Goal: Task Accomplishment & Management: Complete application form

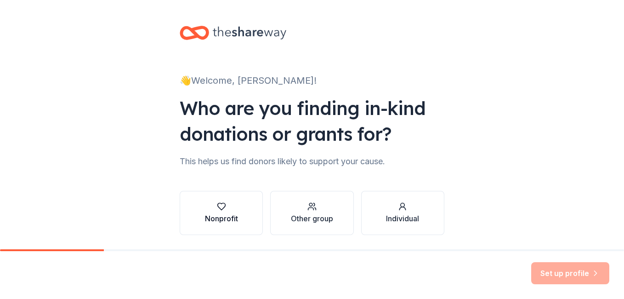
click at [221, 216] on div "Nonprofit" at bounding box center [221, 218] width 33 height 11
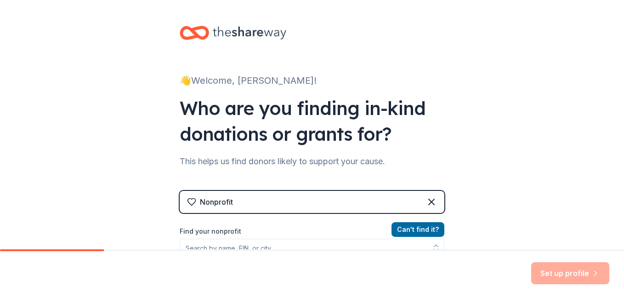
drag, startPoint x: 613, startPoint y: 141, endPoint x: 618, endPoint y: 141, distance: 5.1
click at [618, 141] on div "👋 Welcome, McKinley! Who are you finding in-kind donations or grants for? This …" at bounding box center [312, 124] width 624 height 249
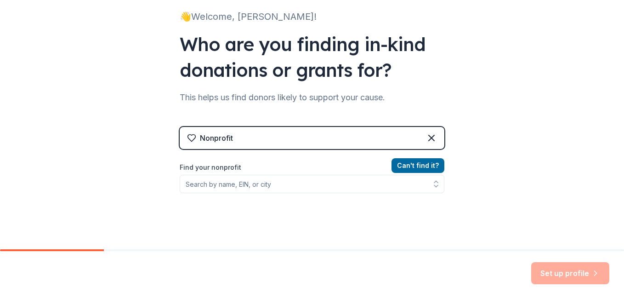
scroll to position [62, 0]
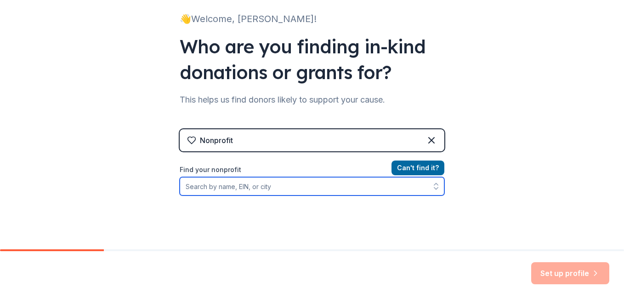
click at [216, 188] on input "Find your nonprofit" at bounding box center [312, 186] width 265 height 18
type input "Spirit & Truth International Worship Center, Inc."
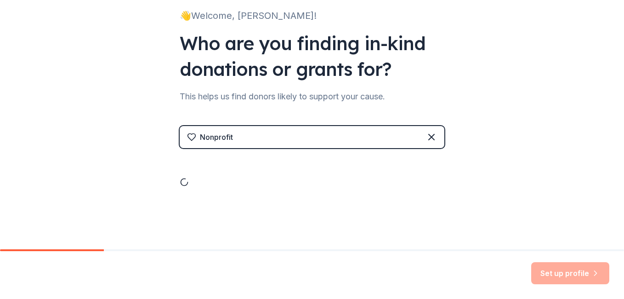
scroll to position [144, 0]
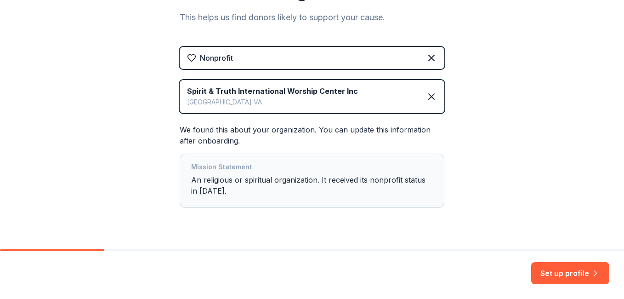
click at [396, 176] on div "Mission Statement An religious or spiritual organization. It received its nonpr…" at bounding box center [312, 180] width 242 height 39
click at [389, 180] on div "Mission Statement An religious or spiritual organization. It received its nonpr…" at bounding box center [312, 180] width 242 height 39
drag, startPoint x: 389, startPoint y: 180, endPoint x: 413, endPoint y: 188, distance: 25.7
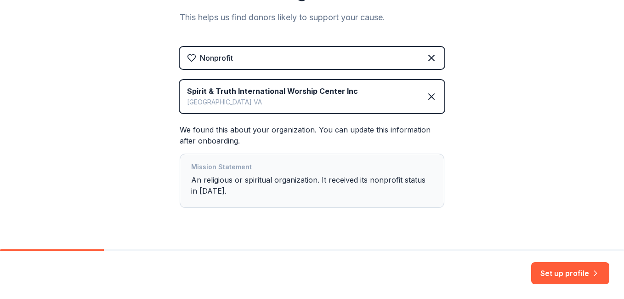
click at [413, 188] on div "Mission Statement An religious or spiritual organization. It received its nonpr…" at bounding box center [312, 180] width 242 height 39
click at [570, 273] on button "Set up profile" at bounding box center [570, 273] width 78 height 22
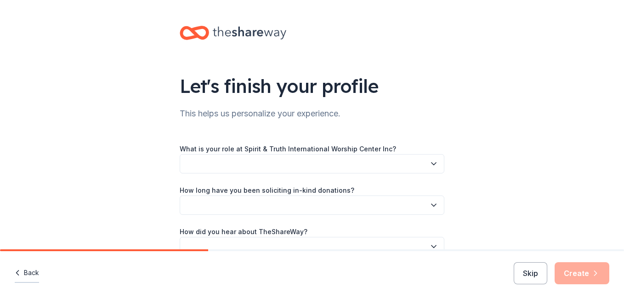
click at [31, 270] on button "Back" at bounding box center [27, 272] width 24 height 19
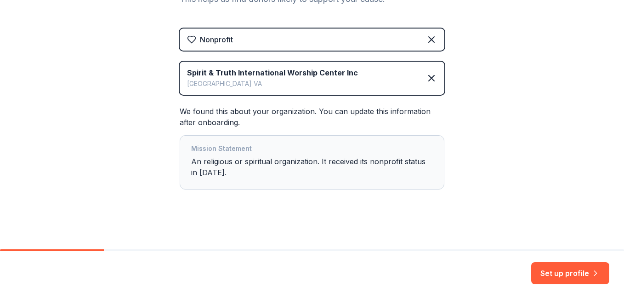
scroll to position [165, 0]
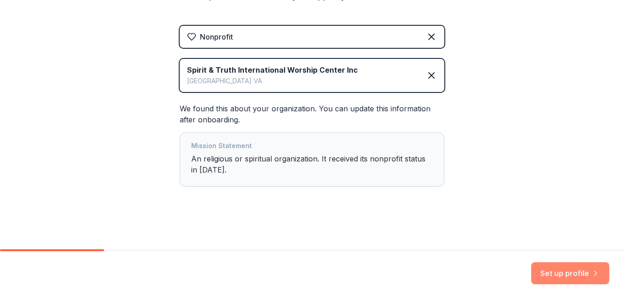
click at [579, 271] on button "Set up profile" at bounding box center [570, 273] width 78 height 22
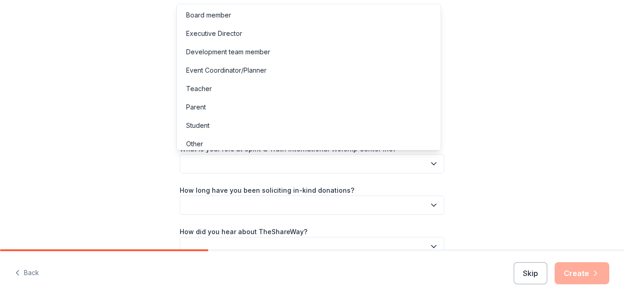
click at [432, 163] on icon "button" at bounding box center [433, 164] width 5 height 2
click at [237, 34] on div "Executive Director" at bounding box center [214, 33] width 56 height 11
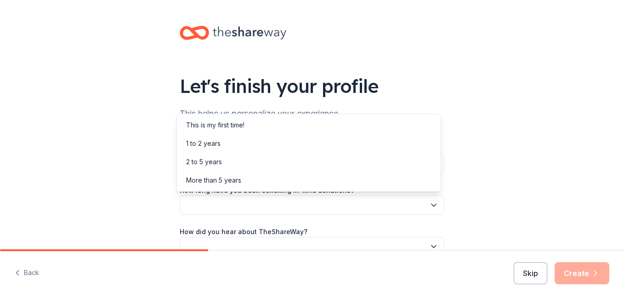
click at [429, 204] on icon "button" at bounding box center [433, 204] width 9 height 9
click at [503, 151] on div "Let's finish your profile This helps us personalize your experience. What is yo…" at bounding box center [312, 150] width 624 height 300
click at [431, 204] on icon "button" at bounding box center [433, 205] width 5 height 2
click at [261, 126] on div "This is my first time!" at bounding box center [309, 125] width 260 height 18
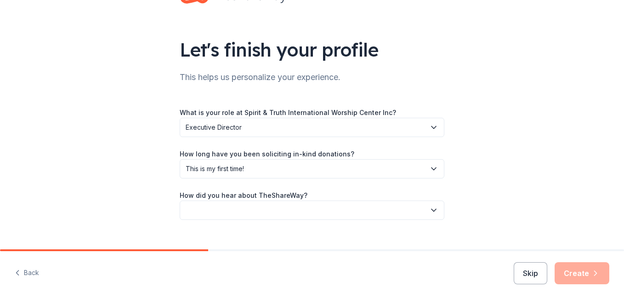
scroll to position [51, 0]
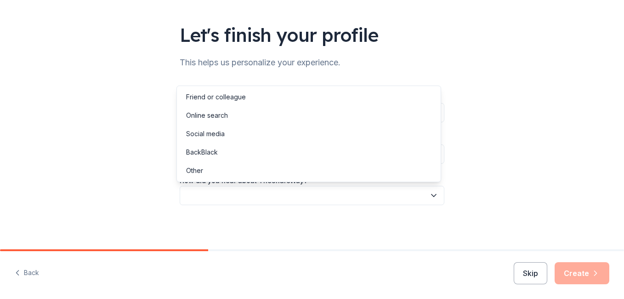
click at [430, 193] on icon "button" at bounding box center [433, 195] width 9 height 9
click at [339, 131] on div "Social media" at bounding box center [309, 134] width 260 height 18
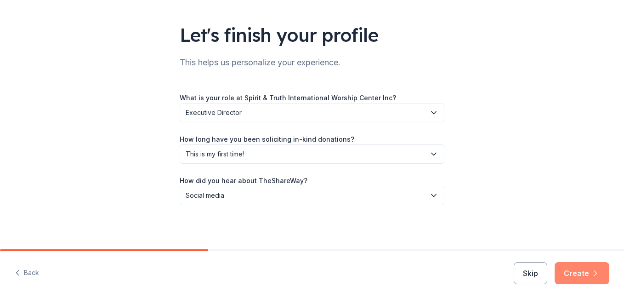
click at [581, 273] on button "Create" at bounding box center [582, 273] width 55 height 22
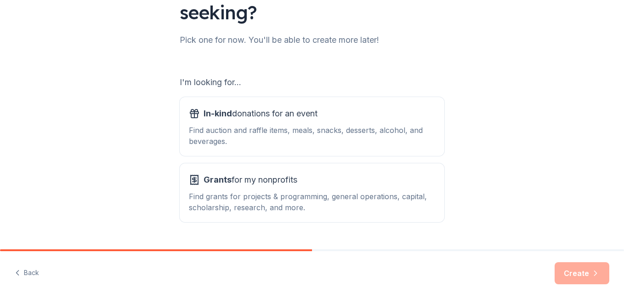
scroll to position [99, 0]
click at [378, 135] on div "Find auction and raffle items, meals, snacks, desserts, alcohol, and beverages." at bounding box center [312, 136] width 246 height 22
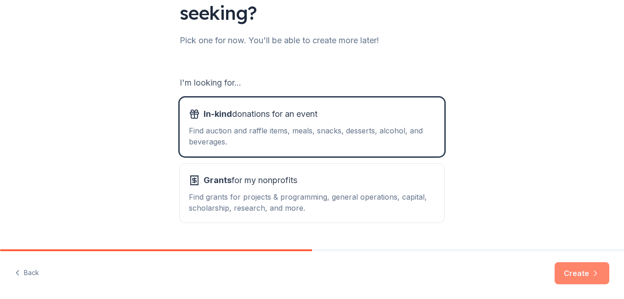
click at [586, 269] on button "Create" at bounding box center [582, 273] width 55 height 22
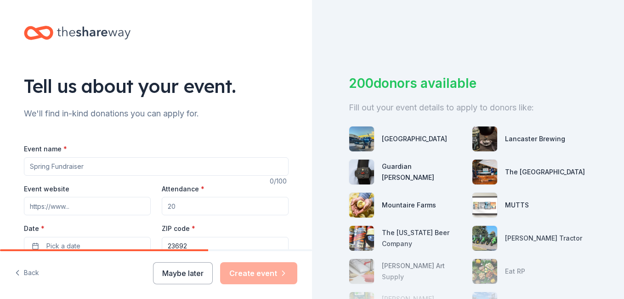
click at [210, 167] on input "Event name *" at bounding box center [156, 166] width 265 height 18
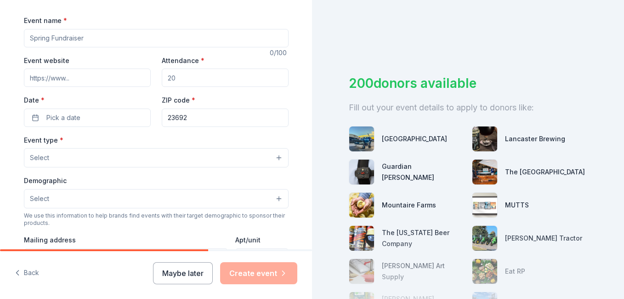
scroll to position [125, 0]
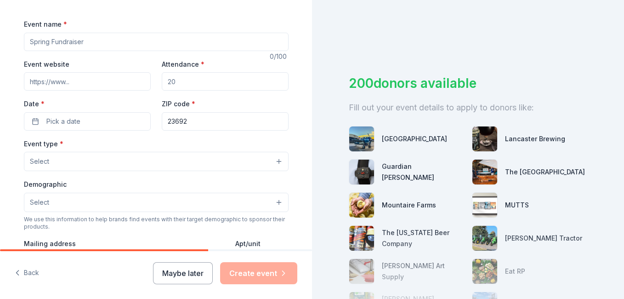
click at [205, 13] on div "Event name * 0 /100 Event website Attendance * Date * Pick a date ZIP code * 23…" at bounding box center [156, 223] width 265 height 439
click at [79, 46] on input "Event name *" at bounding box center [156, 42] width 265 height 18
type input "Weekly Community Mentorship Program for Youth & Adults"
click at [178, 80] on input "Attendance *" at bounding box center [225, 81] width 127 height 18
click at [176, 84] on input "Attendance *" at bounding box center [225, 81] width 127 height 18
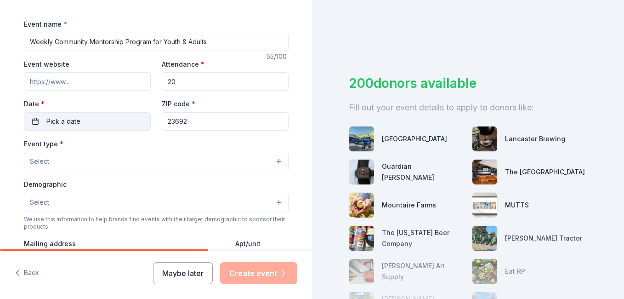
type input "20"
click at [68, 122] on span "Pick a date" at bounding box center [63, 121] width 34 height 11
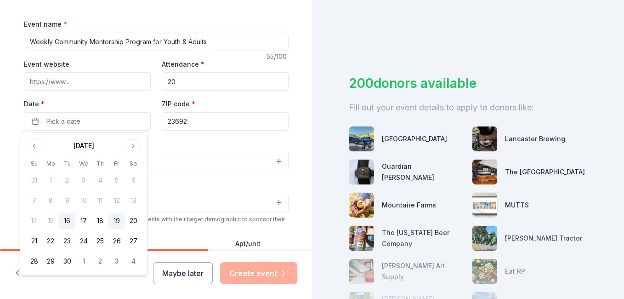
click at [116, 222] on button "19" at bounding box center [116, 220] width 17 height 17
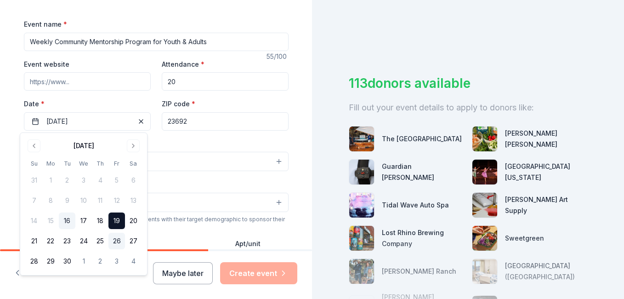
click at [115, 238] on button "26" at bounding box center [116, 241] width 17 height 17
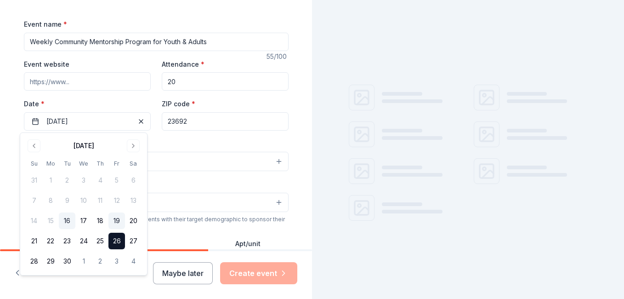
click at [117, 219] on button "19" at bounding box center [116, 220] width 17 height 17
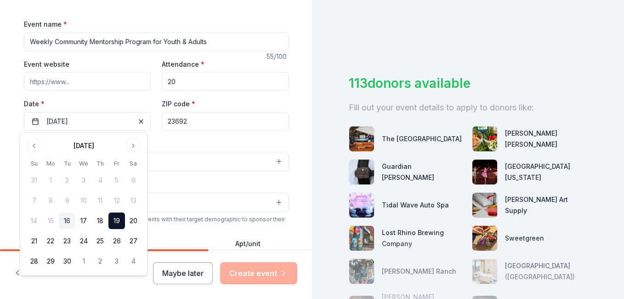
click at [170, 138] on div "Event type * Select" at bounding box center [156, 155] width 265 height 34
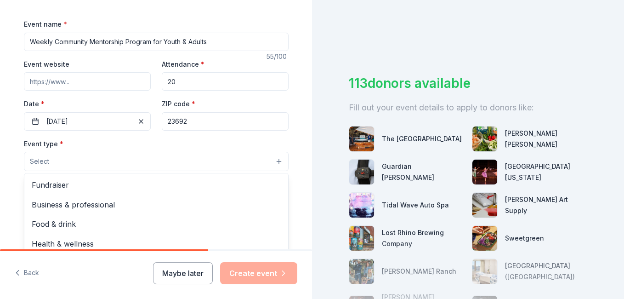
click at [57, 163] on button "Select" at bounding box center [156, 161] width 265 height 19
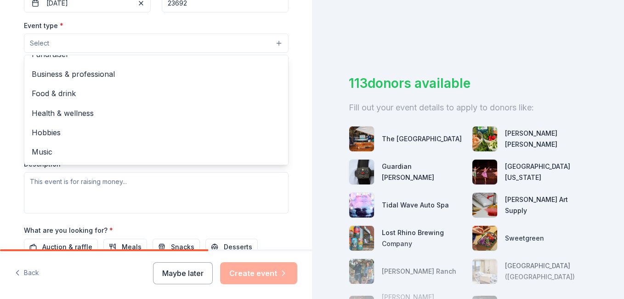
scroll to position [0, 0]
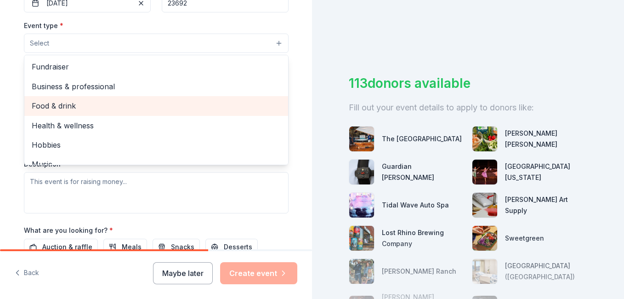
click at [59, 104] on span "Food & drink" at bounding box center [156, 106] width 249 height 12
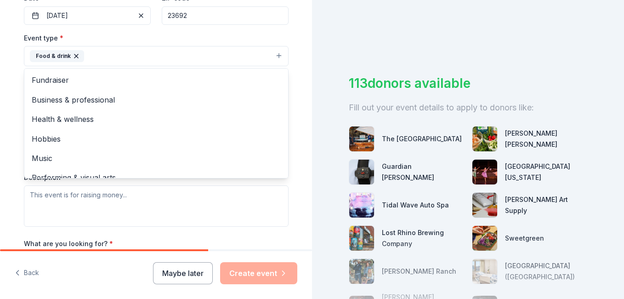
scroll to position [232, 0]
click at [297, 131] on div "Tell us about your event. We'll find in-kind donations you can apply for. Event…" at bounding box center [156, 74] width 294 height 613
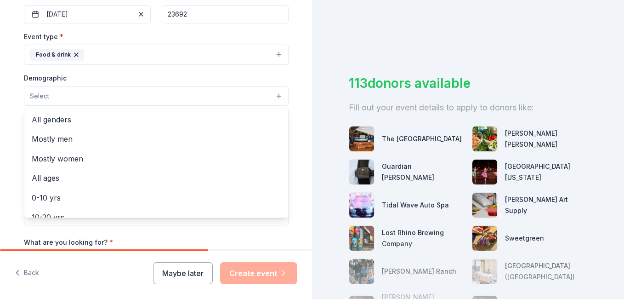
click at [277, 96] on button "Select" at bounding box center [156, 95] width 265 height 19
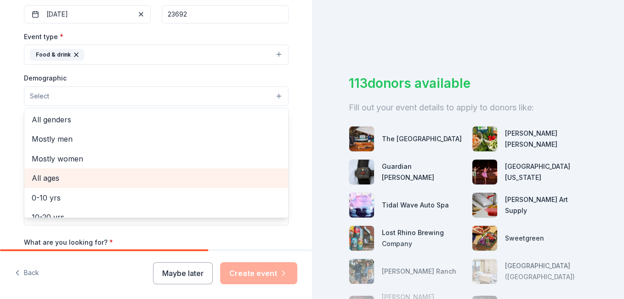
click at [53, 178] on span "All ages" at bounding box center [156, 178] width 249 height 12
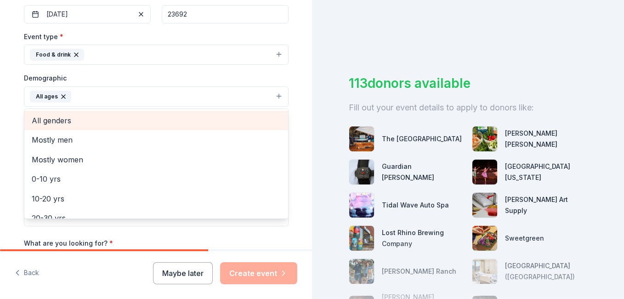
click at [99, 119] on span "All genders" at bounding box center [156, 120] width 249 height 12
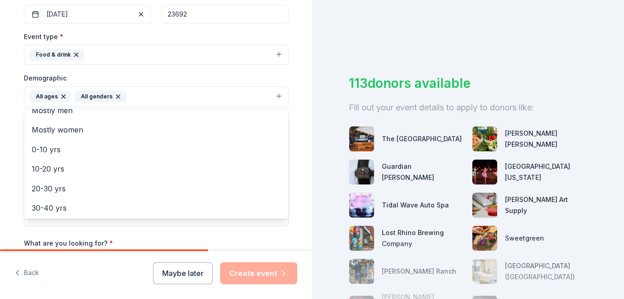
scroll to position [0, 0]
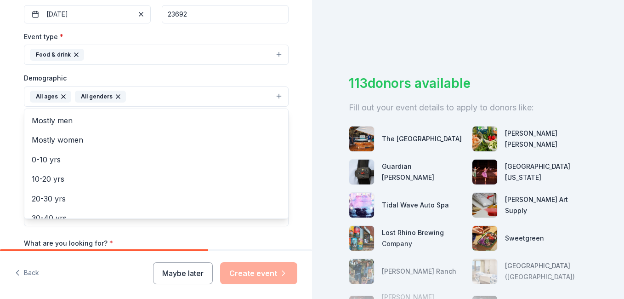
click at [292, 140] on div "Tell us about your event. We'll find in-kind donations you can apply for. Event…" at bounding box center [156, 74] width 294 height 613
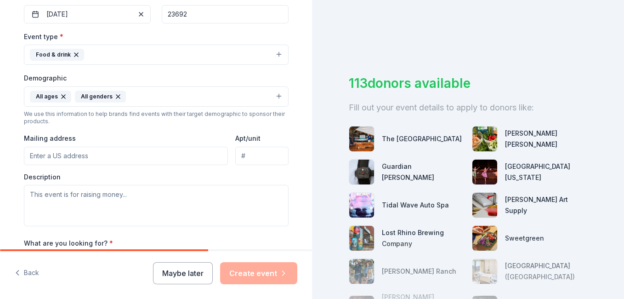
click at [89, 157] on input "Mailing address" at bounding box center [126, 156] width 204 height 18
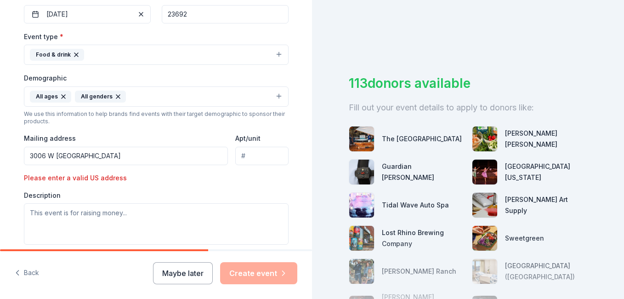
click at [97, 155] on input "3006 W Mercur" at bounding box center [126, 156] width 204 height 18
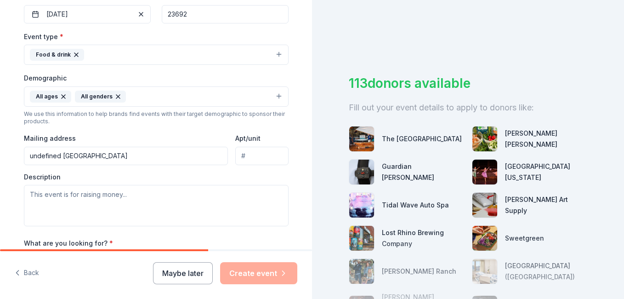
click at [201, 156] on input "undefined West Mercury Boulevard, Hampton, VA, 23669" at bounding box center [126, 156] width 204 height 18
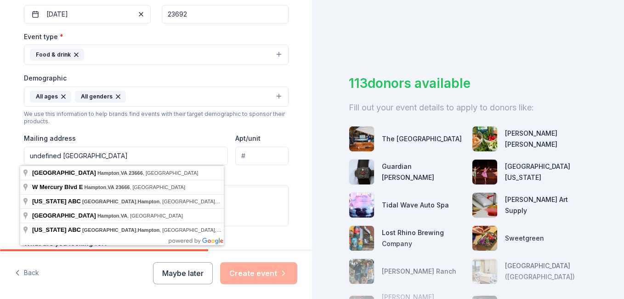
type input "undefined West Mercury Boulevard, Hampton, VA, 23666"
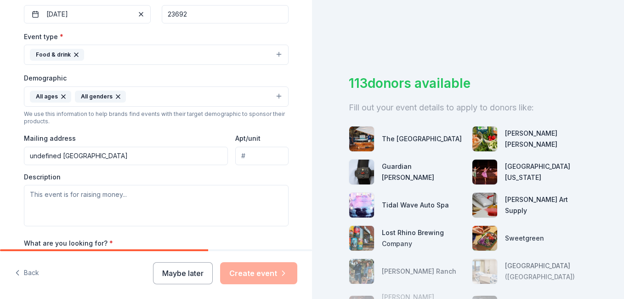
click at [251, 171] on div "Event type * Food & drink Demographic All ages All genders We use this informat…" at bounding box center [156, 128] width 265 height 195
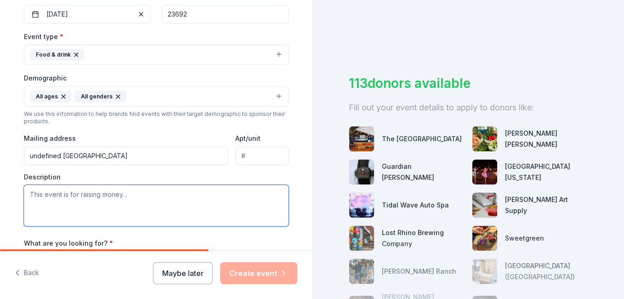
click at [28, 193] on textarea at bounding box center [156, 205] width 265 height 41
type textarea "t"
click at [264, 193] on textarea "This is a weekly event for the community to receive information that can assist" at bounding box center [156, 205] width 265 height 41
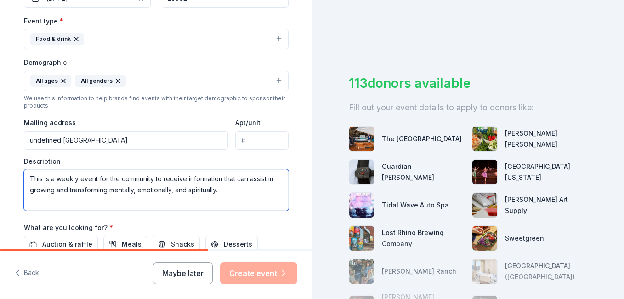
scroll to position [257, 0]
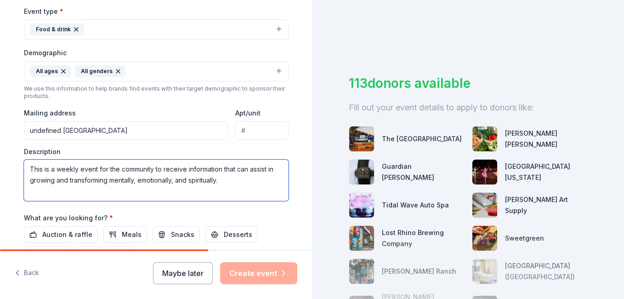
click at [93, 169] on textarea "This is a weekly event for the community to receive information that can assist…" at bounding box center [156, 179] width 265 height 41
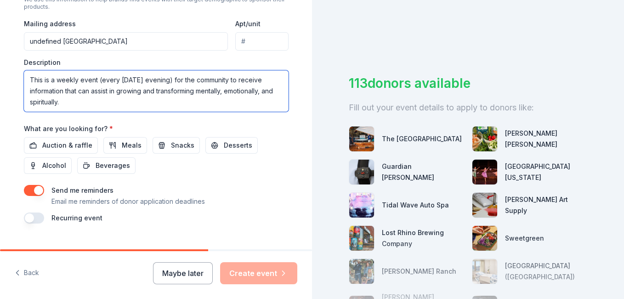
scroll to position [343, 0]
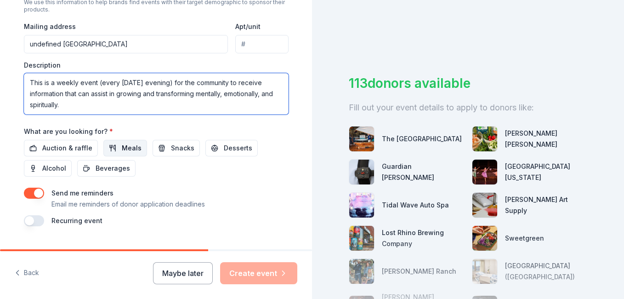
type textarea "This is a weekly event (every Friday evening) for the community to receive info…"
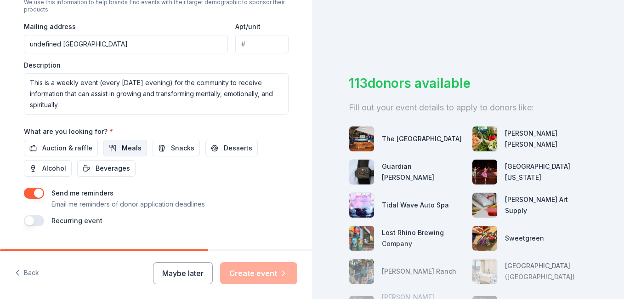
click at [130, 148] on span "Meals" at bounding box center [132, 147] width 20 height 11
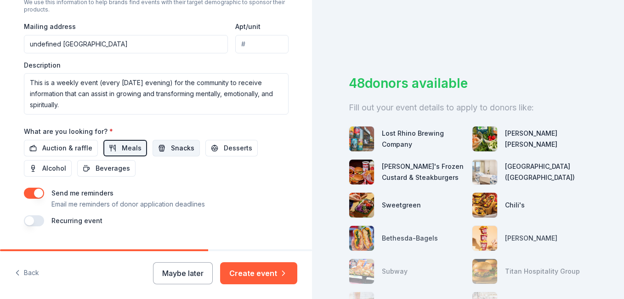
click at [188, 151] on button "Snacks" at bounding box center [176, 148] width 47 height 17
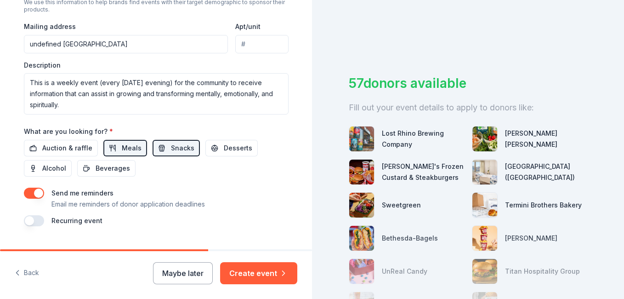
click at [37, 220] on button "button" at bounding box center [34, 220] width 20 height 11
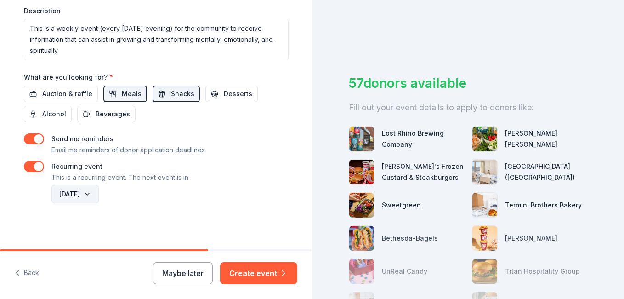
click at [99, 194] on button "September 2026" at bounding box center [74, 194] width 47 height 18
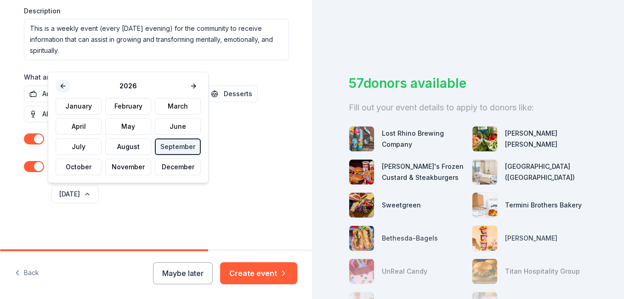
click at [62, 84] on button at bounding box center [63, 85] width 15 height 13
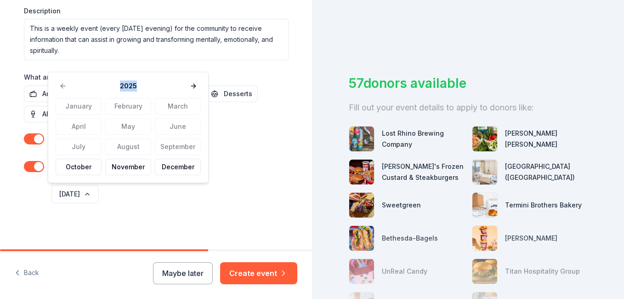
click at [62, 84] on div "2025" at bounding box center [128, 85] width 145 height 13
click at [174, 144] on div "January February March April May June July August September October November De…" at bounding box center [128, 136] width 145 height 77
click at [182, 144] on div "January February March April May June July August September October November De…" at bounding box center [128, 136] width 145 height 77
click at [83, 168] on button "October" at bounding box center [79, 167] width 46 height 17
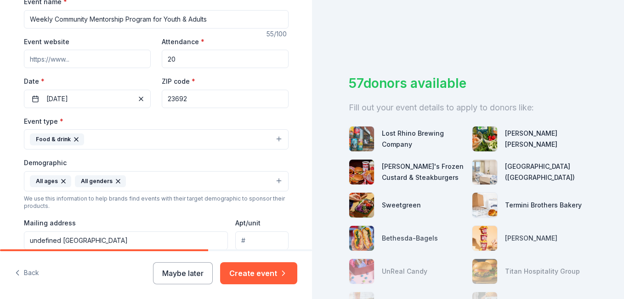
scroll to position [142, 0]
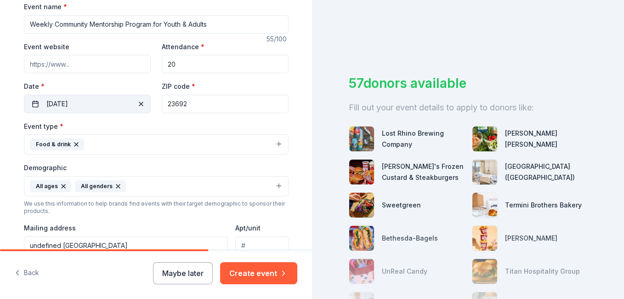
click at [87, 102] on button "09/19/2025" at bounding box center [87, 104] width 127 height 18
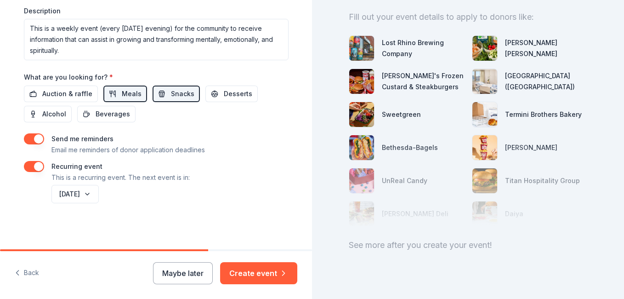
scroll to position [93, 0]
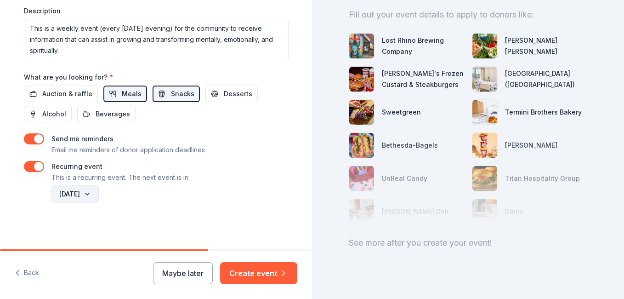
click at [99, 193] on button "October 2025" at bounding box center [74, 194] width 47 height 18
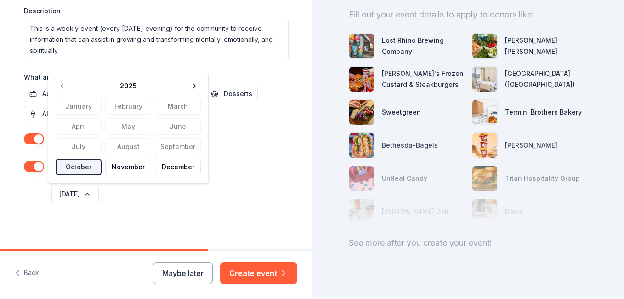
click at [162, 145] on div "January February March April May June July August September October November De…" at bounding box center [128, 136] width 145 height 77
click at [193, 85] on button at bounding box center [193, 85] width 15 height 13
click at [62, 85] on button at bounding box center [63, 85] width 15 height 13
click at [74, 164] on button "October" at bounding box center [79, 167] width 46 height 17
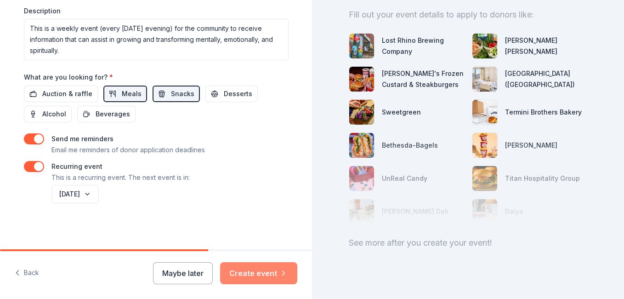
click at [263, 272] on button "Create event" at bounding box center [258, 273] width 77 height 22
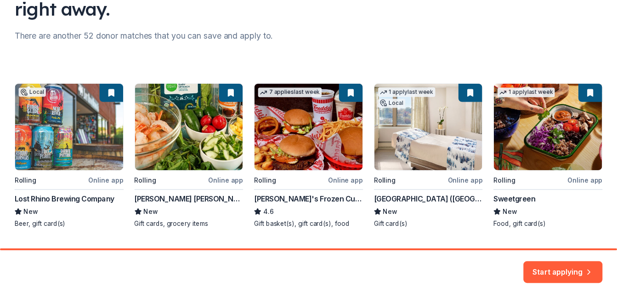
scroll to position [128, 0]
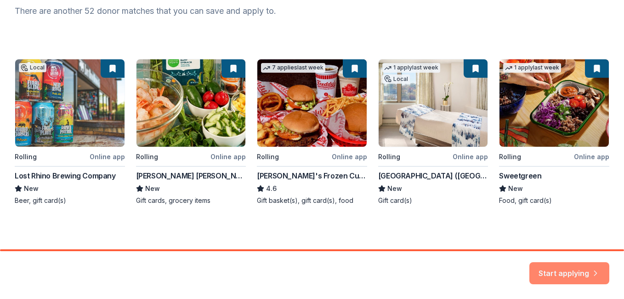
click at [570, 270] on button "Start applying" at bounding box center [569, 267] width 80 height 22
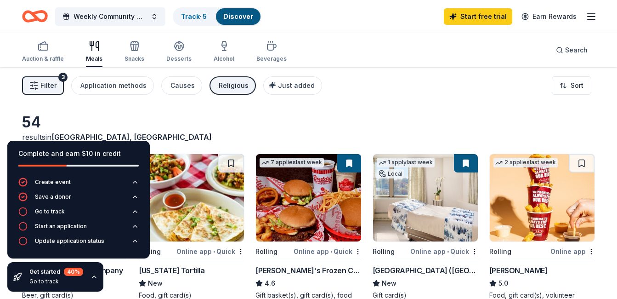
click at [204, 124] on div "54" at bounding box center [133, 122] width 222 height 18
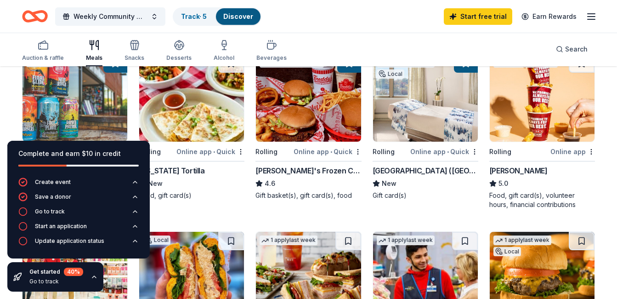
scroll to position [102, 0]
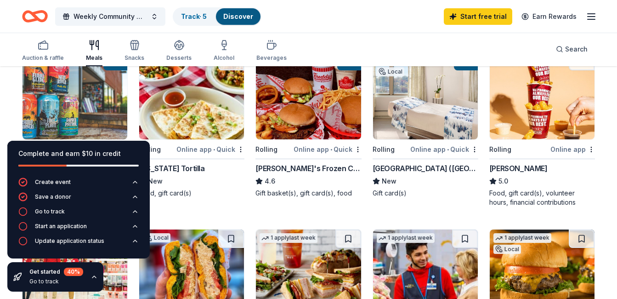
click at [93, 275] on icon "button" at bounding box center [94, 276] width 7 height 7
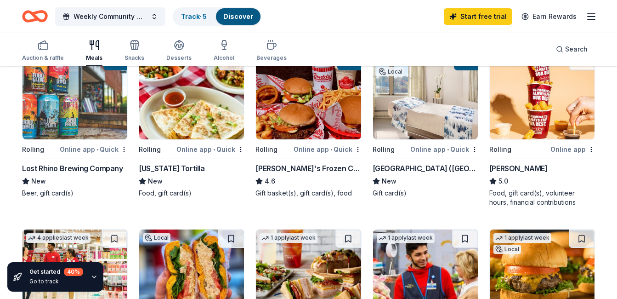
click at [93, 275] on icon "button" at bounding box center [94, 276] width 7 height 7
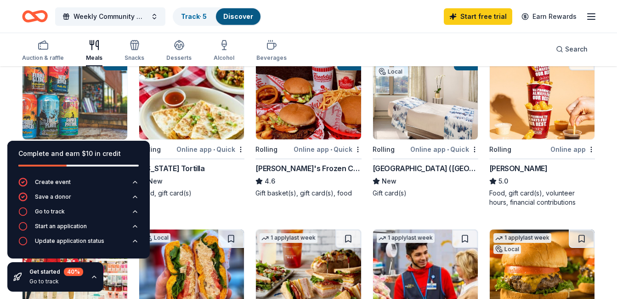
click at [93, 275] on icon "button" at bounding box center [94, 276] width 7 height 7
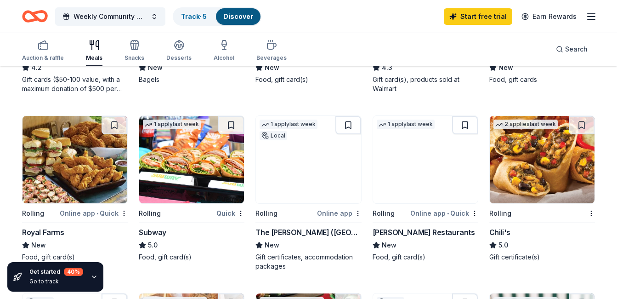
scroll to position [395, 0]
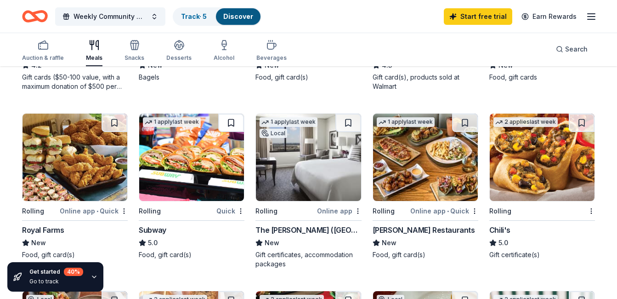
click at [231, 122] on button at bounding box center [231, 122] width 26 height 18
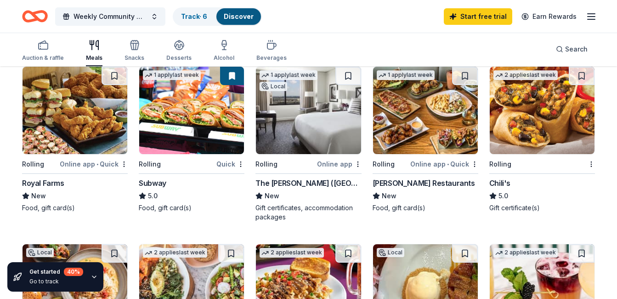
scroll to position [444, 0]
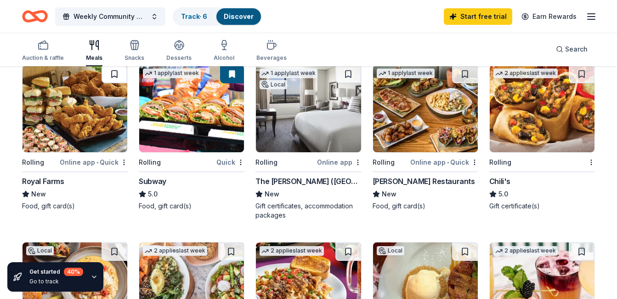
click at [114, 74] on button at bounding box center [115, 74] width 26 height 18
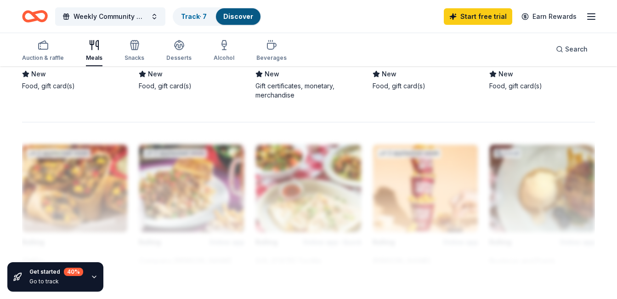
scroll to position [766, 0]
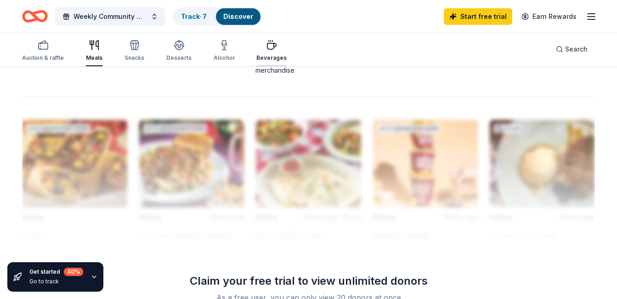
click at [269, 45] on icon "button" at bounding box center [271, 46] width 9 height 6
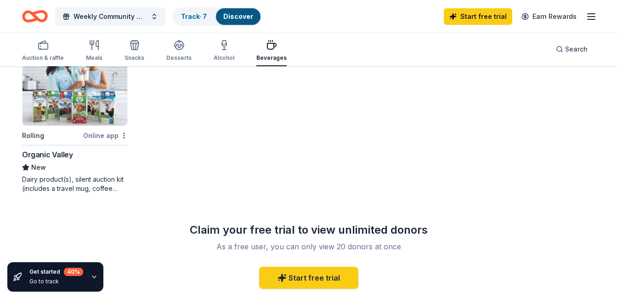
scroll to position [469, 0]
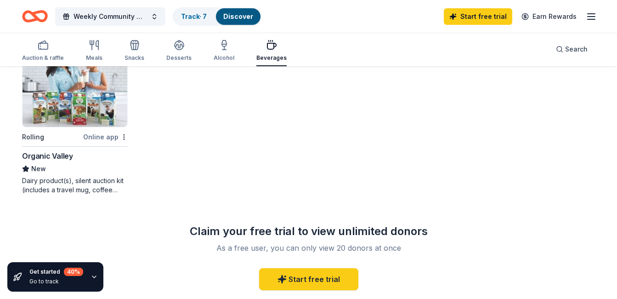
click at [93, 275] on icon "button" at bounding box center [94, 276] width 7 height 7
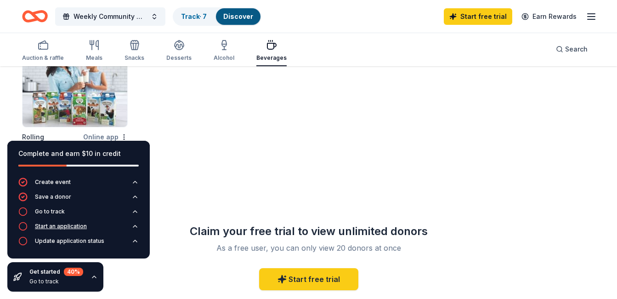
click at [62, 227] on div "Start an application" at bounding box center [61, 225] width 52 height 7
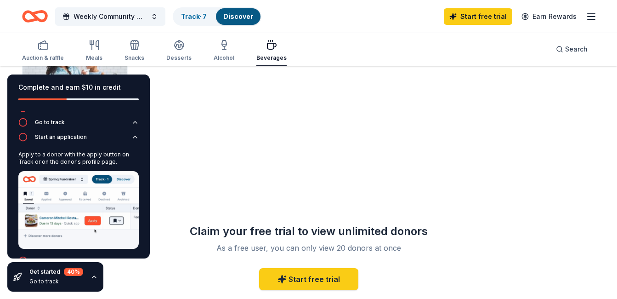
scroll to position [38, 0]
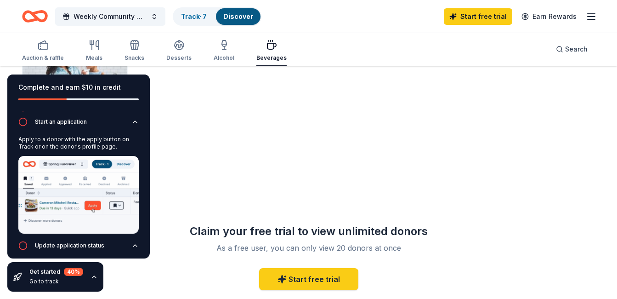
click at [89, 202] on img at bounding box center [78, 195] width 120 height 78
click at [325, 278] on link "Start free trial" at bounding box center [308, 279] width 99 height 22
click at [94, 51] on div "Meals" at bounding box center [94, 51] width 17 height 22
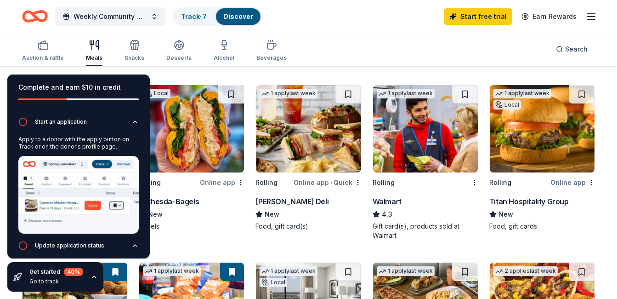
scroll to position [253, 0]
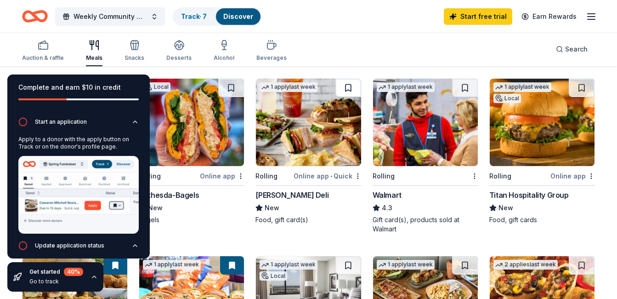
click at [347, 89] on button at bounding box center [348, 88] width 26 height 18
click at [92, 275] on icon "button" at bounding box center [94, 276] width 7 height 7
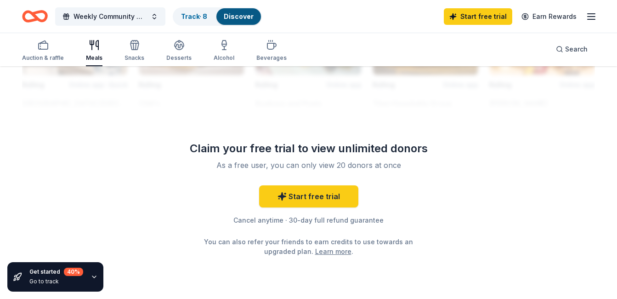
scroll to position [908, 0]
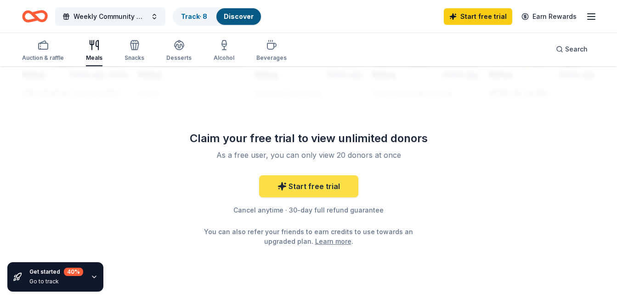
click at [327, 183] on link "Start free trial" at bounding box center [308, 186] width 99 height 22
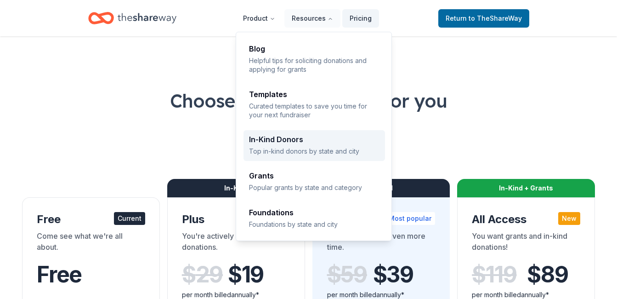
click at [287, 143] on div "In-Kind Donors" at bounding box center [314, 139] width 130 height 7
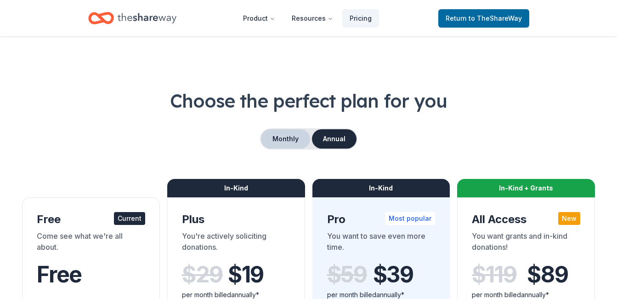
click at [284, 138] on button "Monthly" at bounding box center [285, 138] width 49 height 19
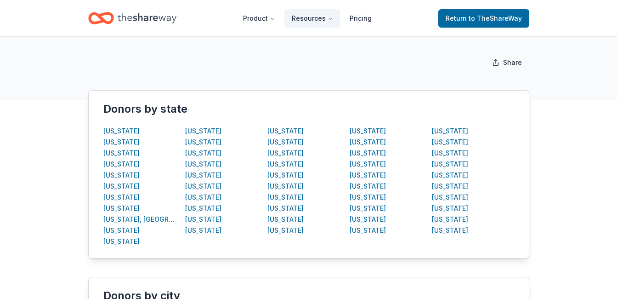
scroll to position [147, 0]
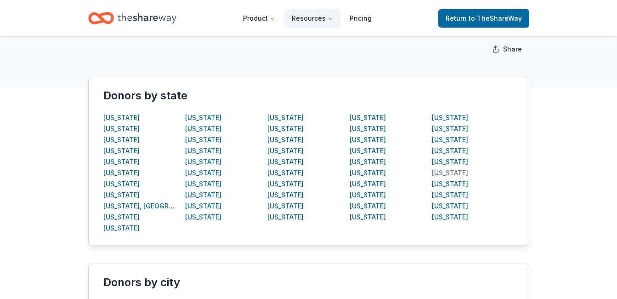
click at [448, 173] on div "Virginia" at bounding box center [450, 172] width 36 height 11
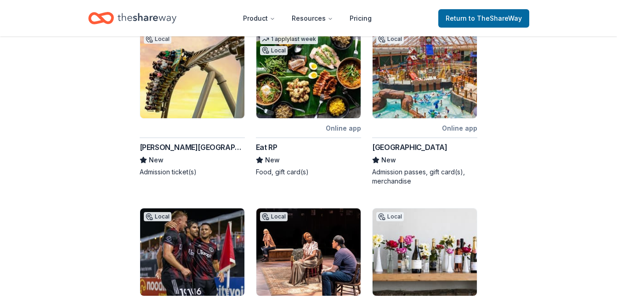
scroll to position [125, 0]
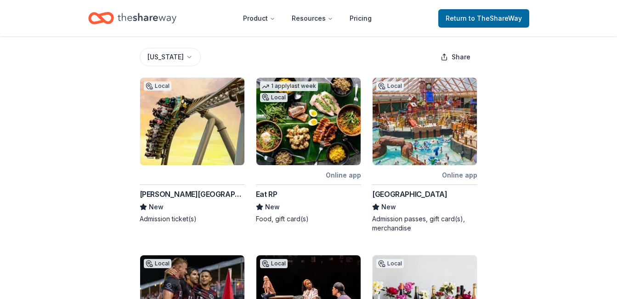
click at [436, 146] on img at bounding box center [425, 121] width 104 height 87
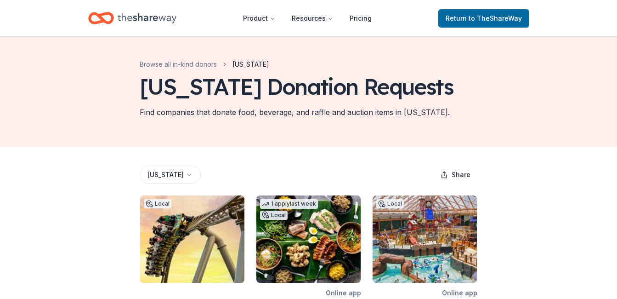
scroll to position [0, 0]
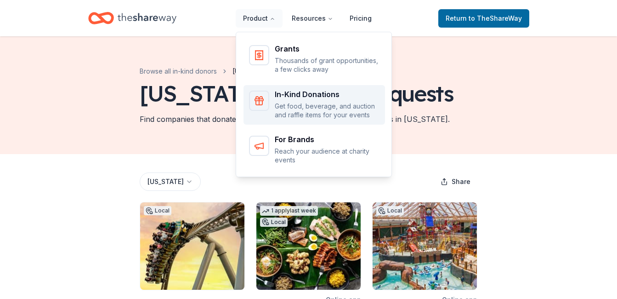
click at [300, 102] on p "Get food, beverage, and auction and raffle items for your events" at bounding box center [327, 111] width 105 height 18
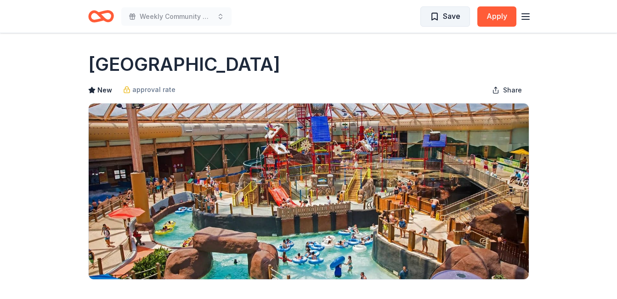
click at [436, 17] on span "Save" at bounding box center [445, 16] width 30 height 12
click at [494, 13] on button "Apply" at bounding box center [496, 16] width 39 height 20
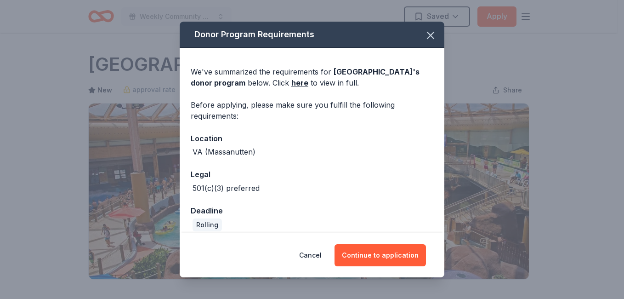
scroll to position [9, 0]
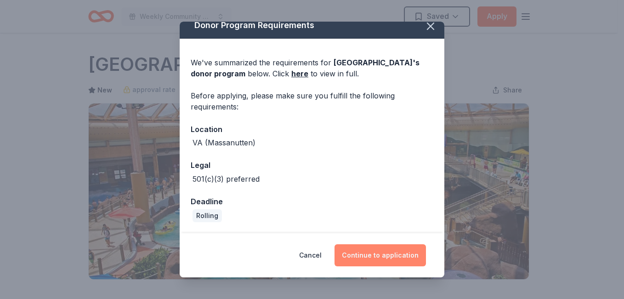
click at [383, 256] on button "Continue to application" at bounding box center [380, 255] width 91 height 22
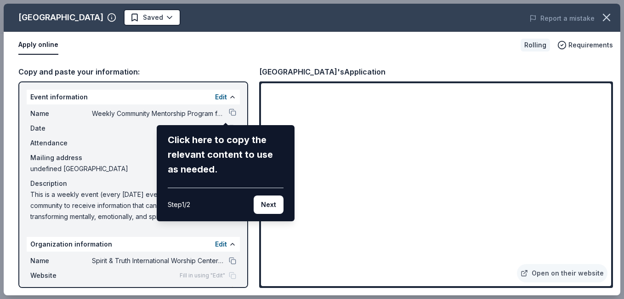
click at [226, 113] on div "Massanutten Resort Saved Report a mistake Apply online Rolling Requirements Cop…" at bounding box center [312, 149] width 617 height 291
click at [267, 210] on button "Next" at bounding box center [269, 204] width 30 height 18
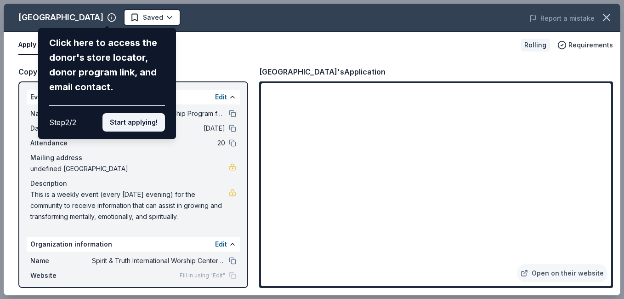
click at [134, 125] on button "Start applying!" at bounding box center [133, 122] width 62 height 18
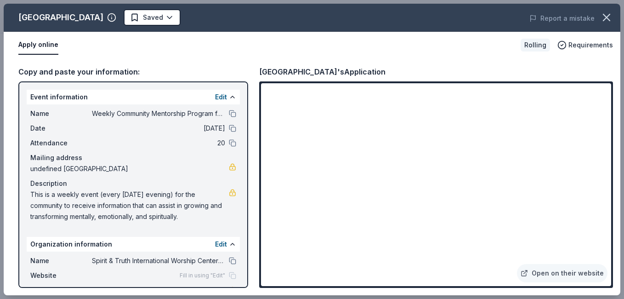
click at [145, 152] on div "Massanutten Resort Saved Report a mistake Apply online Rolling Requirements Cop…" at bounding box center [312, 149] width 617 height 291
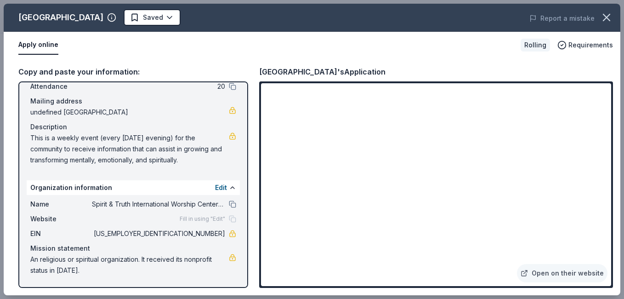
scroll to position [0, 0]
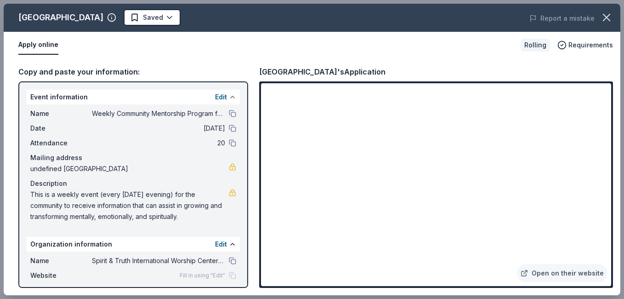
click at [229, 97] on button at bounding box center [232, 96] width 7 height 7
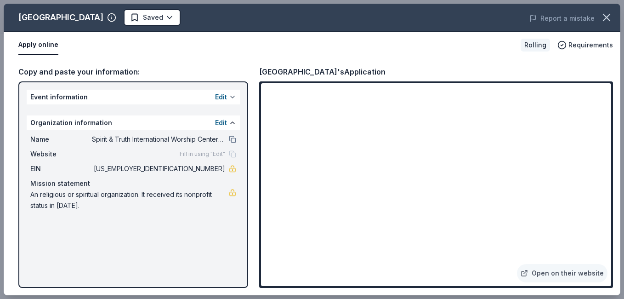
click at [230, 96] on button at bounding box center [232, 96] width 7 height 7
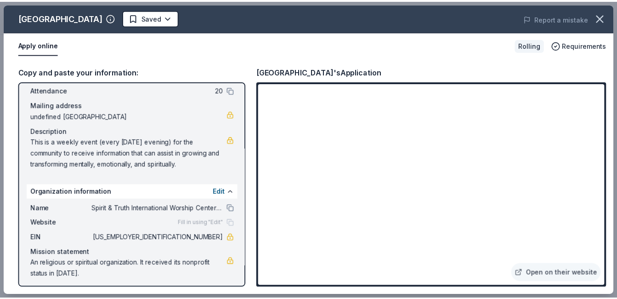
scroll to position [57, 0]
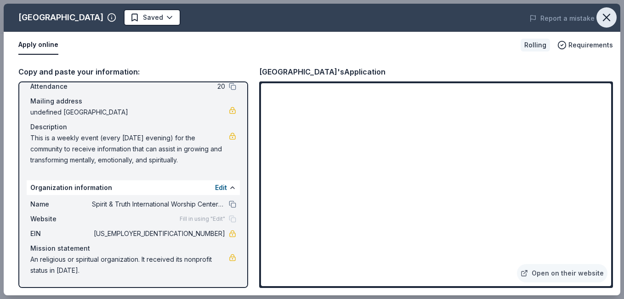
click at [608, 17] on icon "button" at bounding box center [606, 17] width 13 height 13
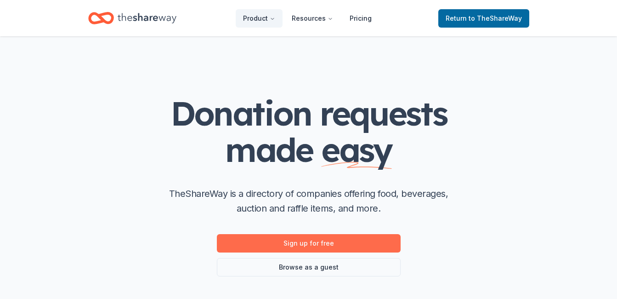
click at [324, 241] on link "Sign up for free" at bounding box center [309, 243] width 184 height 18
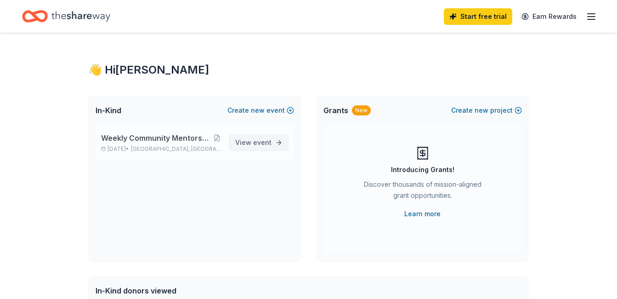
click at [279, 142] on link "View event" at bounding box center [258, 142] width 59 height 17
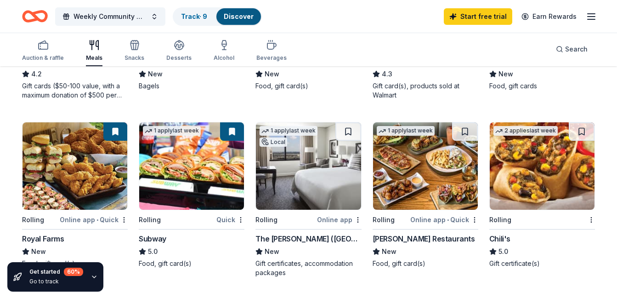
scroll to position [386, 0]
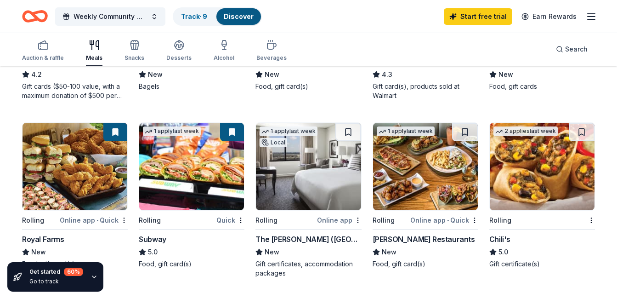
click at [167, 179] on img at bounding box center [191, 166] width 105 height 87
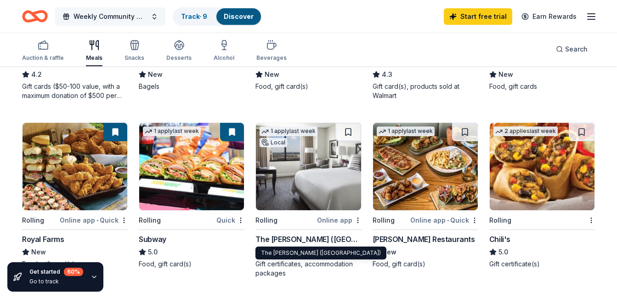
click at [153, 15] on button "Weekly Community Mentorship Program for Youth & Adults" at bounding box center [110, 16] width 110 height 18
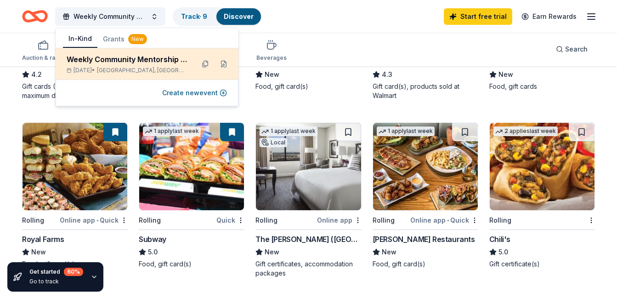
click at [153, 60] on div "Weekly Community Mentorship Program for Youth & Adults" at bounding box center [127, 59] width 120 height 11
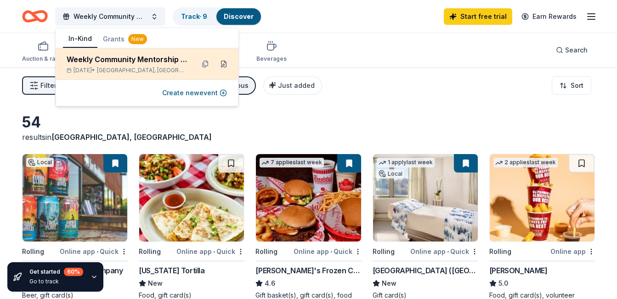
click at [224, 61] on button at bounding box center [223, 64] width 15 height 15
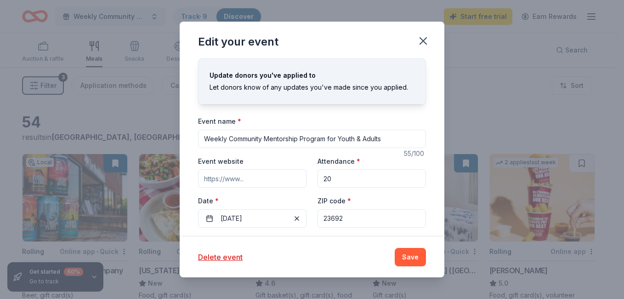
drag, startPoint x: 227, startPoint y: 138, endPoint x: 384, endPoint y: 136, distance: 156.2
click at [384, 136] on input "Weekly Community Mentorship Program for Youth & Adults" at bounding box center [312, 139] width 228 height 18
click at [477, 92] on div "Edit your event Update donors you've applied to Let donors know of any updates …" at bounding box center [312, 149] width 624 height 299
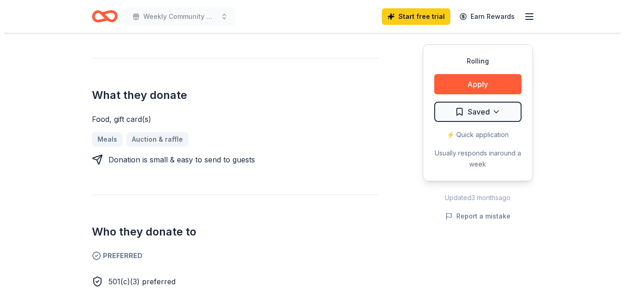
scroll to position [322, 0]
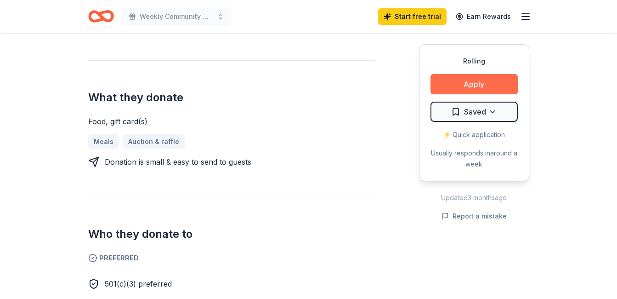
click at [501, 82] on button "Apply" at bounding box center [474, 84] width 87 height 20
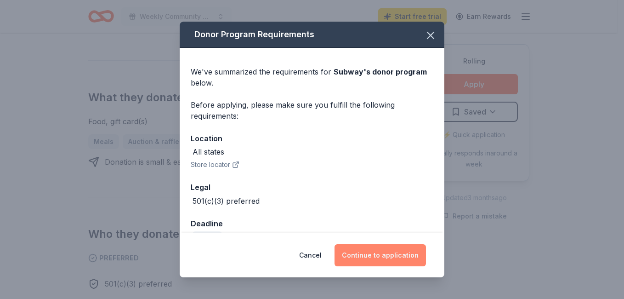
click at [398, 253] on button "Continue to application" at bounding box center [380, 255] width 91 height 22
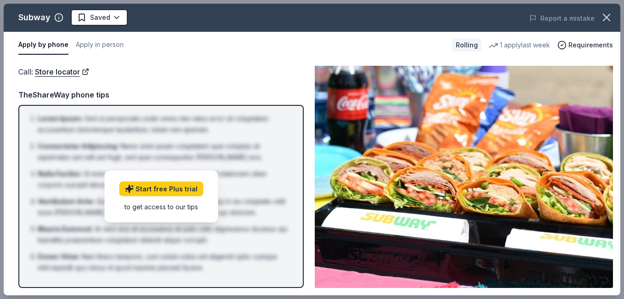
click at [234, 85] on div "Call : Store locator TheShareWay phone tips Lorem Ipsum : Sed ut perspiciatis u…" at bounding box center [160, 177] width 285 height 222
click at [65, 74] on link "Store locator" at bounding box center [62, 72] width 54 height 12
click at [579, 45] on span "Requirements" at bounding box center [590, 45] width 45 height 11
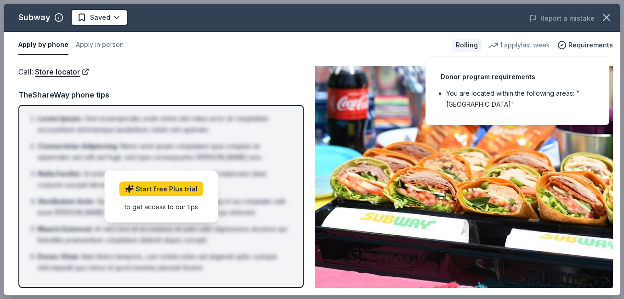
click at [407, 42] on div "Apply by phone Apply in person" at bounding box center [231, 44] width 426 height 19
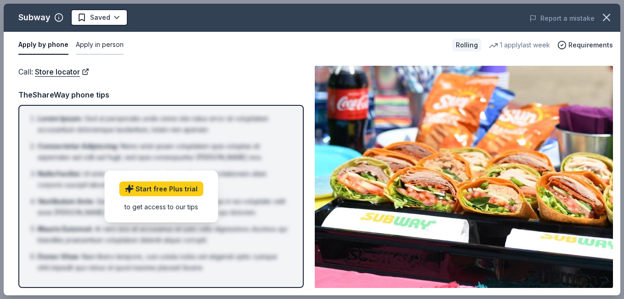
click at [109, 45] on button "Apply in person" at bounding box center [100, 44] width 48 height 19
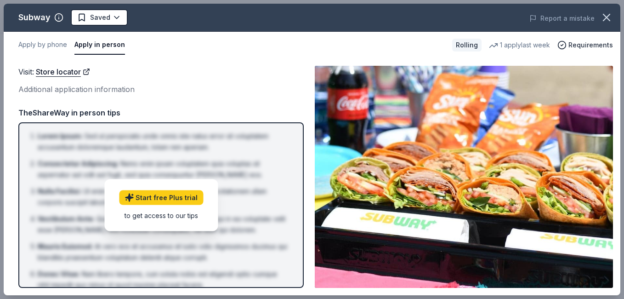
click at [182, 102] on div "Visit : Store locator Additional application information TheShareWay in person …" at bounding box center [160, 177] width 285 height 222
click at [245, 79] on div "Visit : Store locator Additional application information" at bounding box center [160, 81] width 285 height 30
click at [250, 78] on div "Visit : Store locator" at bounding box center [160, 72] width 285 height 12
click at [42, 45] on button "Apply by phone" at bounding box center [42, 44] width 49 height 19
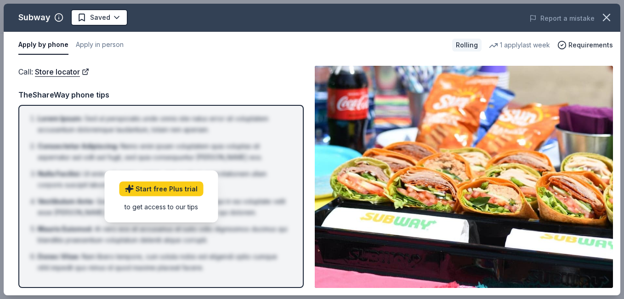
click at [223, 72] on div "Call : Store locator" at bounding box center [160, 72] width 285 height 12
click at [169, 188] on link "Start free Plus trial" at bounding box center [161, 188] width 84 height 15
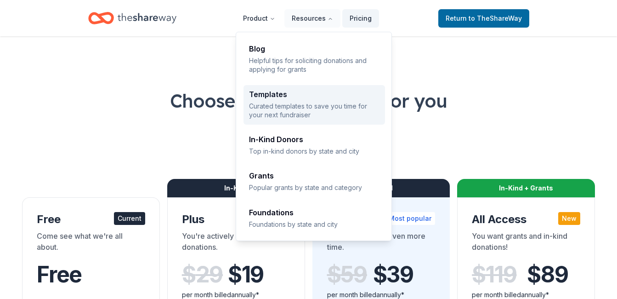
click at [277, 95] on div "Templates" at bounding box center [314, 94] width 130 height 7
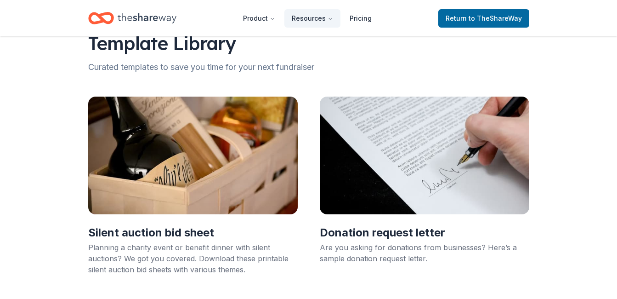
scroll to position [37, 0]
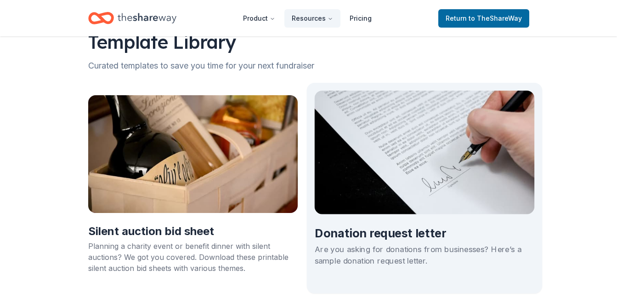
click at [372, 142] on img at bounding box center [424, 153] width 220 height 124
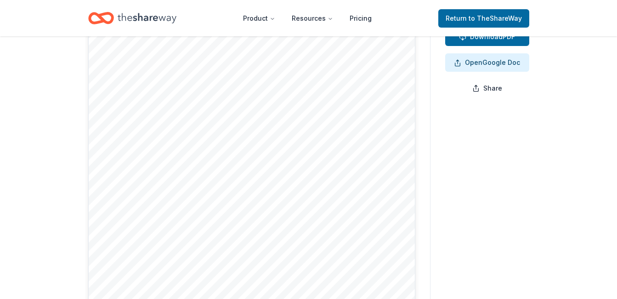
scroll to position [55, 0]
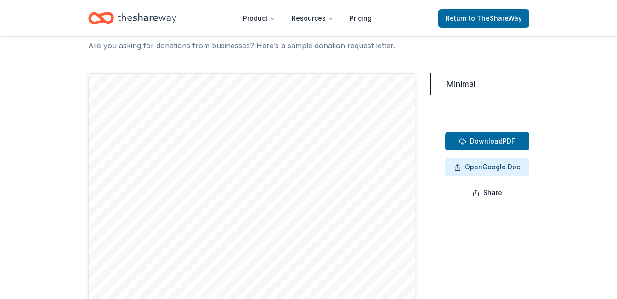
click at [136, 131] on div at bounding box center [251, 284] width 327 height 423
drag, startPoint x: 123, startPoint y: 119, endPoint x: 136, endPoint y: 169, distance: 51.4
click at [211, 207] on div at bounding box center [251, 284] width 327 height 423
click at [126, 168] on div at bounding box center [251, 284] width 327 height 423
drag, startPoint x: 128, startPoint y: 170, endPoint x: 226, endPoint y: 205, distance: 104.1
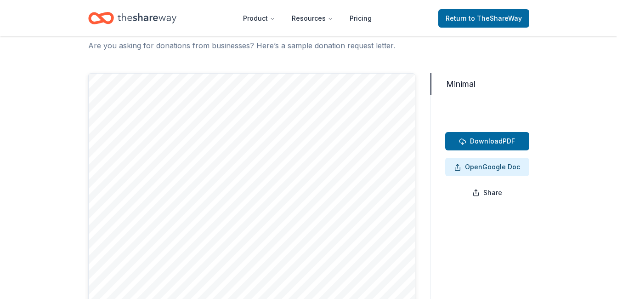
click at [226, 205] on div at bounding box center [251, 284] width 327 height 423
click at [490, 169] on span "Open Google Doc" at bounding box center [487, 166] width 66 height 11
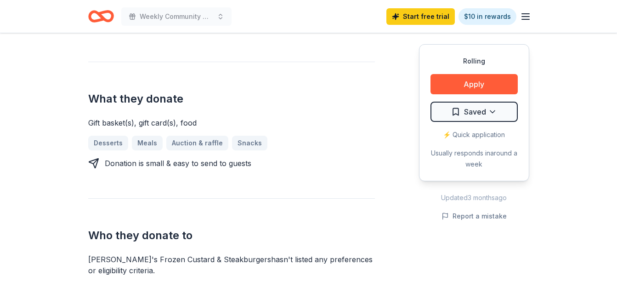
scroll to position [368, 0]
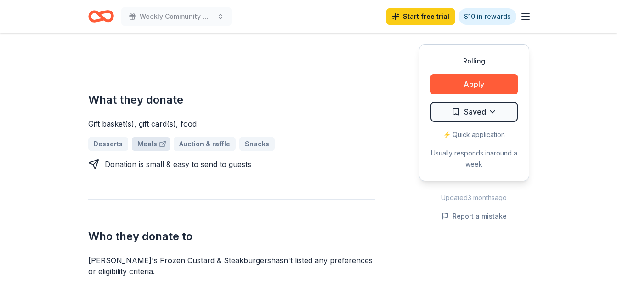
click at [146, 136] on link "Meals" at bounding box center [151, 143] width 38 height 15
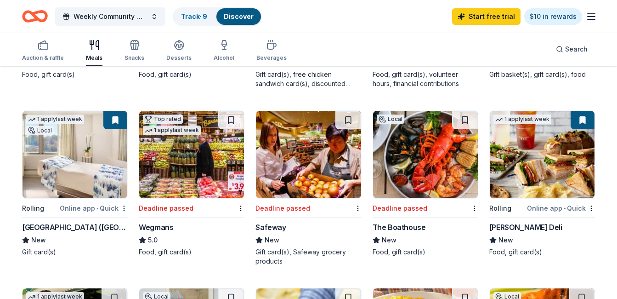
scroll to position [239, 0]
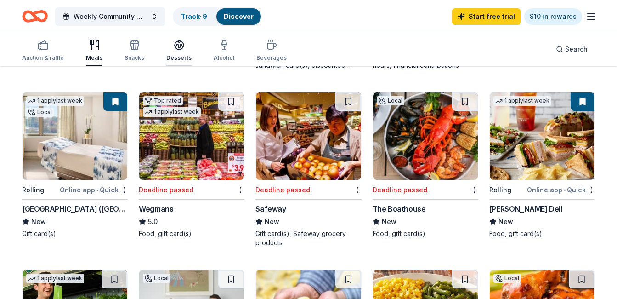
click at [175, 45] on icon "button" at bounding box center [179, 45] width 11 height 11
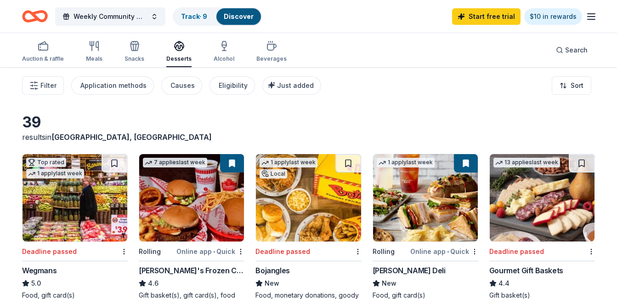
click at [317, 196] on img at bounding box center [308, 197] width 105 height 87
click at [357, 251] on html "Weekly Community Mentorship Program for Youth & Adults Track · 9 Discover Start…" at bounding box center [308, 149] width 617 height 299
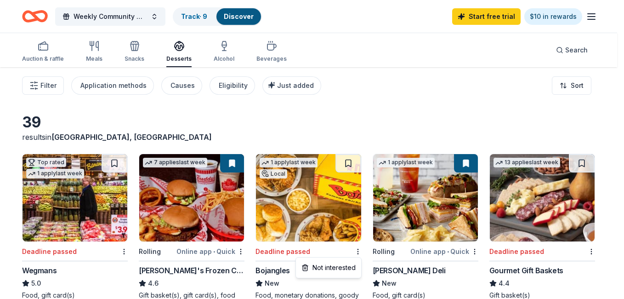
click at [319, 126] on html "Weekly Community Mentorship Program for Youth & Adults Track · 9 Discover Start…" at bounding box center [312, 149] width 624 height 299
click at [313, 129] on html "Weekly Community Mentorship Program for Youth & Adults Track · 9 Discover Start…" at bounding box center [312, 149] width 624 height 299
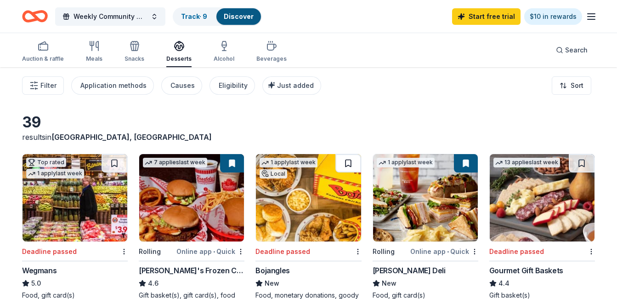
click at [347, 163] on button at bounding box center [348, 163] width 26 height 18
click at [286, 136] on div "39 results in Grafton, VA" at bounding box center [308, 127] width 573 height 29
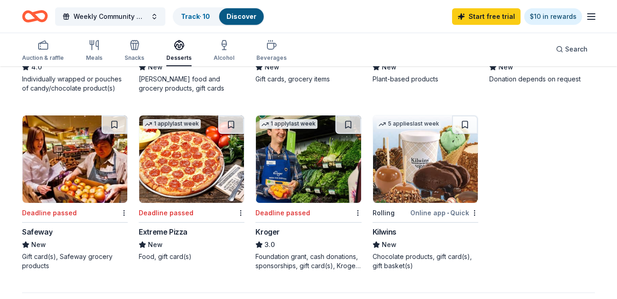
scroll to position [570, 0]
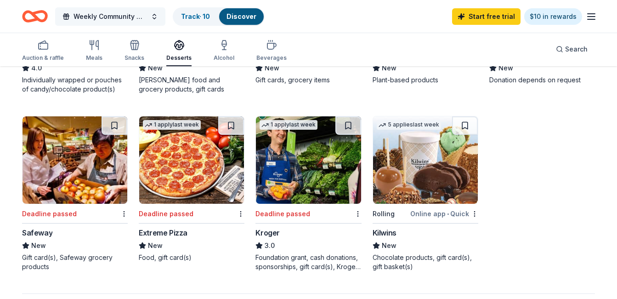
click at [153, 17] on button "Weekly Community Mentorship Program for Youth & Adults" at bounding box center [110, 16] width 110 height 18
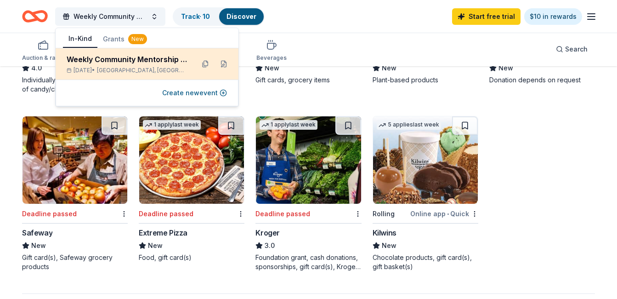
click at [96, 71] on div "Sep 19, 2025 • Grafton, VA" at bounding box center [127, 70] width 120 height 7
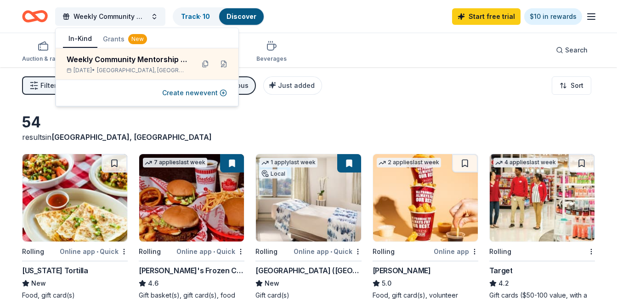
click at [279, 126] on div "54 results in Grafton, VA" at bounding box center [308, 127] width 573 height 29
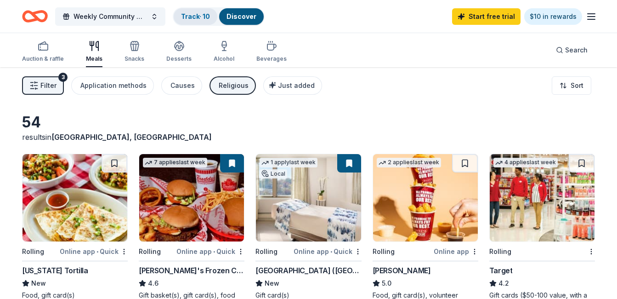
click at [207, 19] on link "Track · 10" at bounding box center [195, 16] width 29 height 8
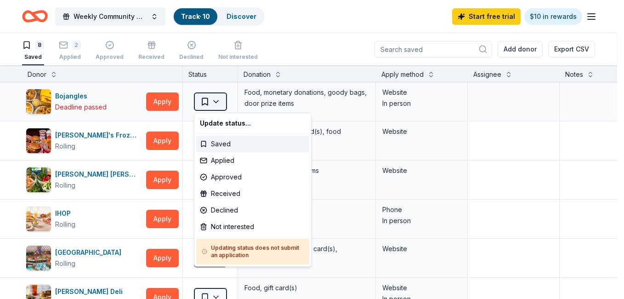
click at [216, 101] on html "Weekly Community Mentorship Program for Youth & Adults Track · 10 Discover Star…" at bounding box center [312, 149] width 624 height 299
click at [231, 161] on div "Applied" at bounding box center [252, 160] width 113 height 17
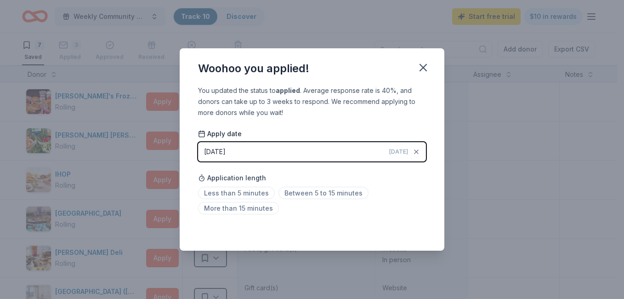
click at [389, 147] on button "09/16/2025 Today" at bounding box center [312, 151] width 228 height 19
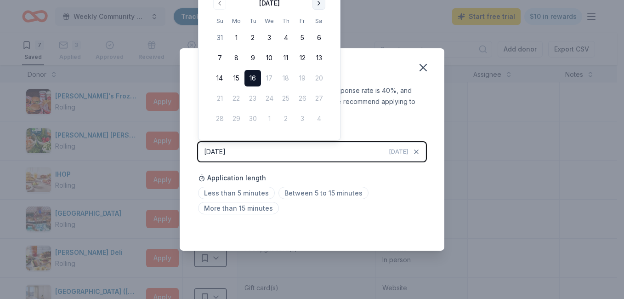
click at [320, 5] on button "Go to next month" at bounding box center [318, 3] width 13 height 13
click at [303, 120] on td "31" at bounding box center [302, 118] width 17 height 17
click at [319, 2] on button "Go to next month" at bounding box center [318, 3] width 13 height 13
click at [382, 119] on div "You updated the status to applied . Average response rate is 40%, and donors ca…" at bounding box center [312, 167] width 265 height 165
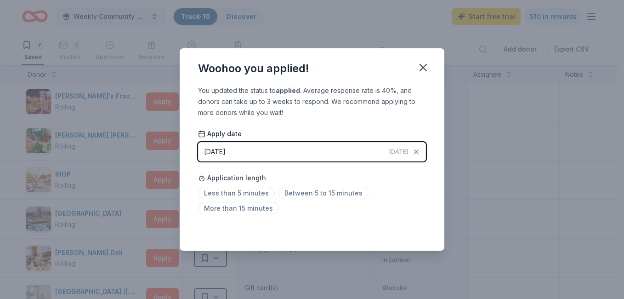
click at [221, 147] on div "09/16/2025" at bounding box center [215, 151] width 22 height 11
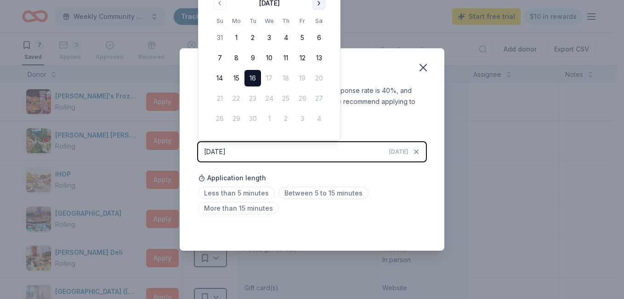
click at [321, 6] on button "Go to next month" at bounding box center [318, 3] width 13 height 13
click at [302, 116] on td "31" at bounding box center [302, 118] width 17 height 17
click at [361, 120] on div "You updated the status to applied . Average response rate is 40%, and donors ca…" at bounding box center [312, 167] width 265 height 165
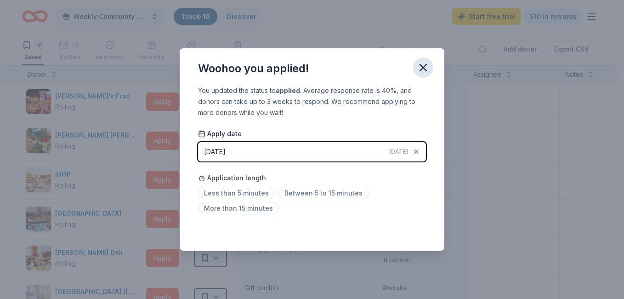
click at [431, 65] on button "button" at bounding box center [423, 67] width 20 height 20
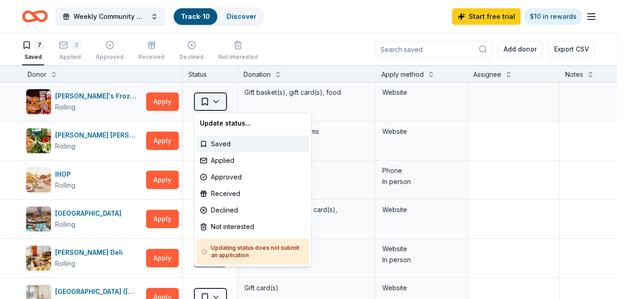
click at [216, 99] on html "Weekly Community Mentorship Program for Youth & Adults Track · 10 Discover Star…" at bounding box center [312, 149] width 624 height 299
click at [226, 143] on div "Saved" at bounding box center [252, 144] width 113 height 17
click at [54, 73] on html "Weekly Community Mentorship Program for Youth & Adults Track · 10 Discover Star…" at bounding box center [312, 149] width 624 height 299
click at [110, 274] on html "Weekly Community Mentorship Program for Youth & Adults Track · 10 Discover Star…" at bounding box center [312, 149] width 624 height 299
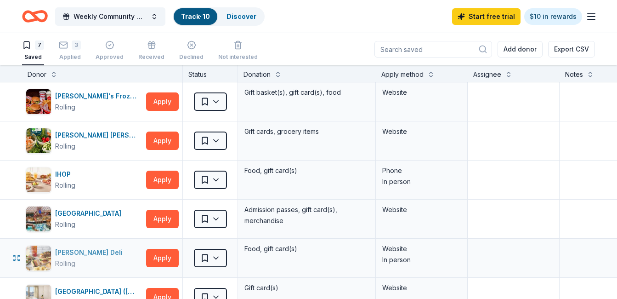
click at [89, 252] on div "McAlister's Deli" at bounding box center [90, 252] width 71 height 11
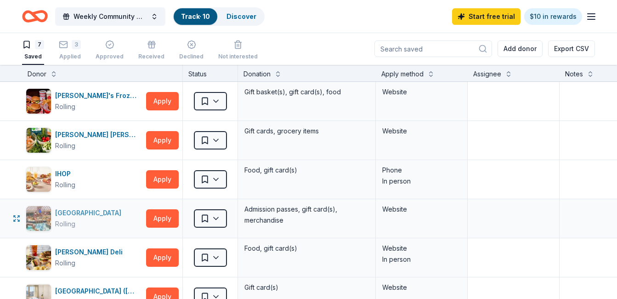
click at [97, 214] on div "[GEOGRAPHIC_DATA]" at bounding box center [90, 212] width 70 height 11
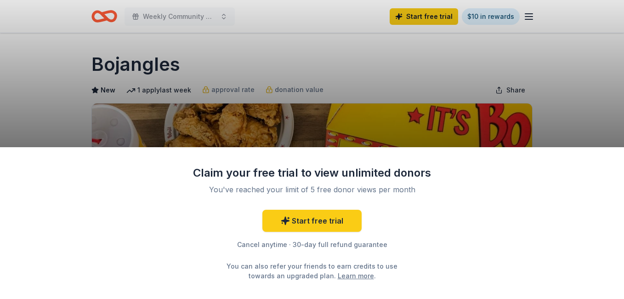
click at [369, 57] on div "Claim your free trial to view unlimited donors You've reached your limit of 5 f…" at bounding box center [312, 149] width 624 height 299
click at [332, 93] on div "Claim your free trial to view unlimited donors You've reached your limit of 5 f…" at bounding box center [312, 149] width 624 height 299
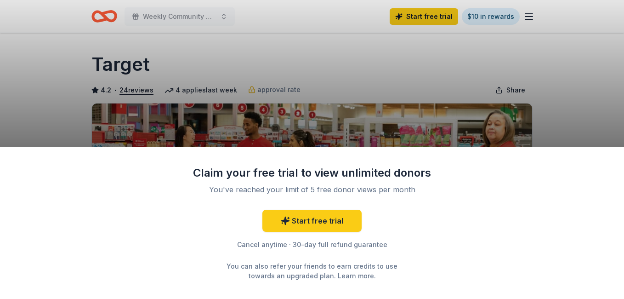
click at [279, 57] on div "Claim your free trial to view unlimited donors You've reached your limit of 5 f…" at bounding box center [312, 149] width 624 height 299
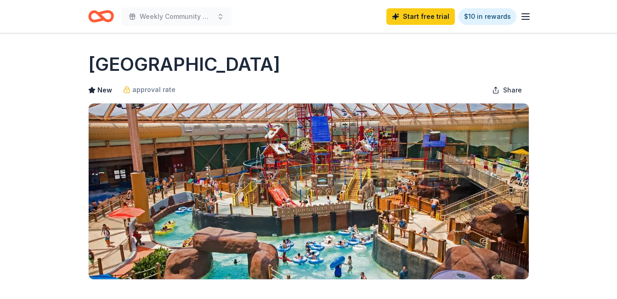
click at [243, 68] on h1 "[GEOGRAPHIC_DATA]" at bounding box center [184, 64] width 192 height 26
click at [524, 17] on line "button" at bounding box center [525, 17] width 7 height 0
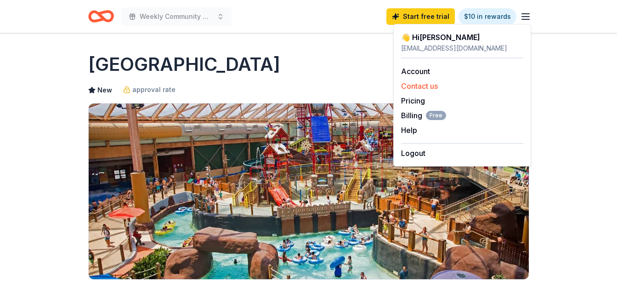
click at [417, 85] on button "Contact us" at bounding box center [419, 85] width 37 height 11
